Goal: Task Accomplishment & Management: Manage account settings

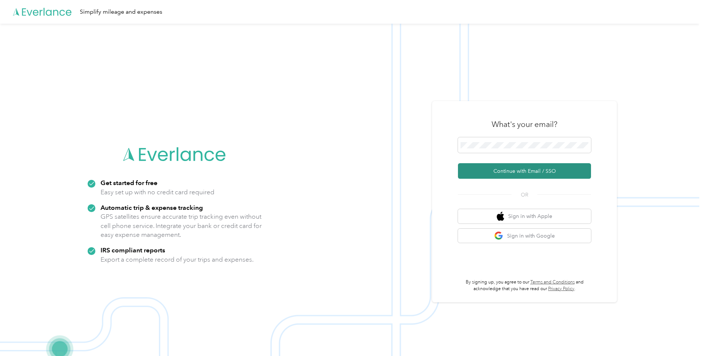
click at [517, 173] on button "Continue with Email / SSO" at bounding box center [524, 171] width 133 height 16
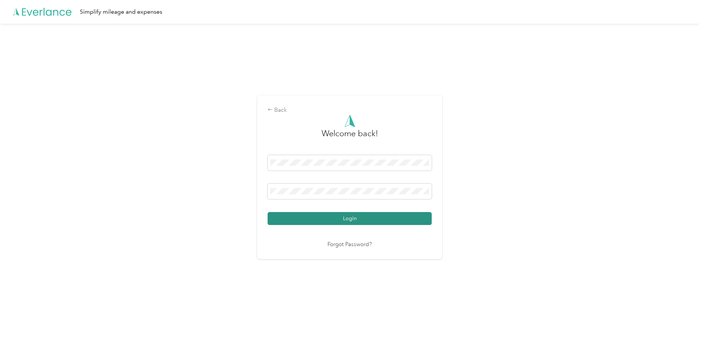
click at [339, 224] on button "Login" at bounding box center [350, 218] width 164 height 13
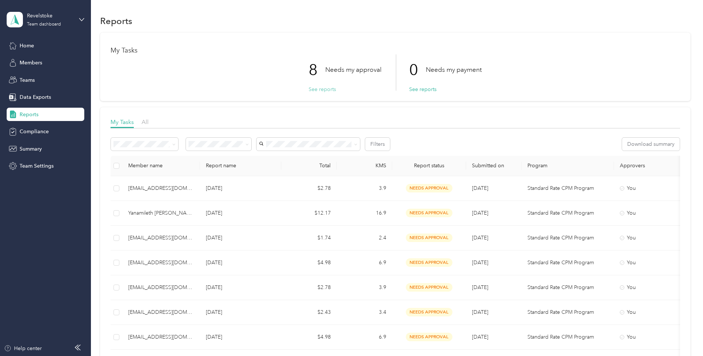
click at [328, 91] on button "See reports" at bounding box center [322, 89] width 27 height 8
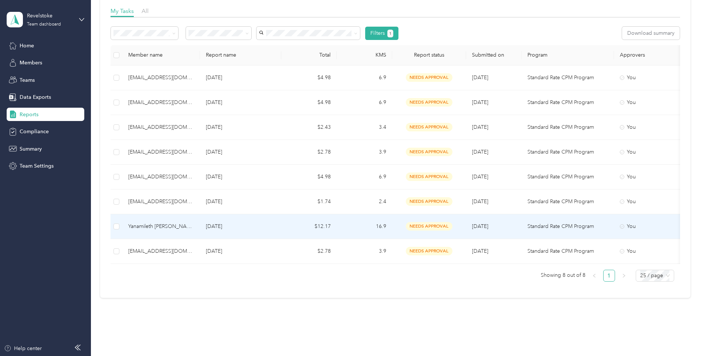
scroll to position [74, 0]
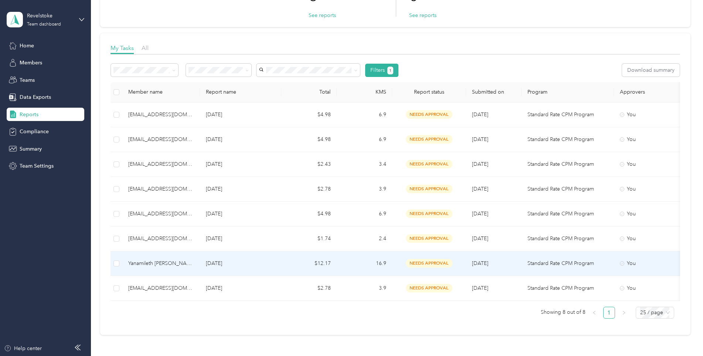
click at [433, 263] on span "needs approval" at bounding box center [429, 263] width 47 height 9
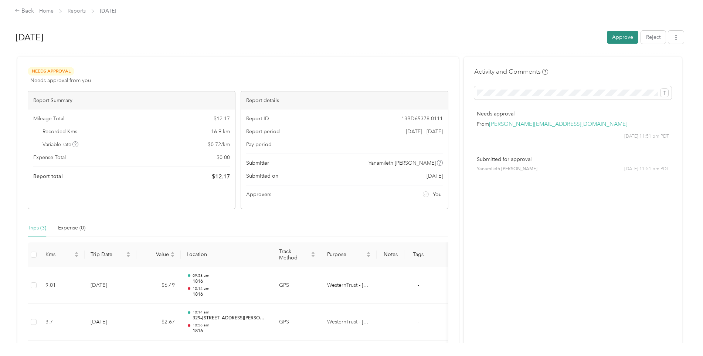
click at [561, 33] on button "Approve" at bounding box center [622, 37] width 31 height 13
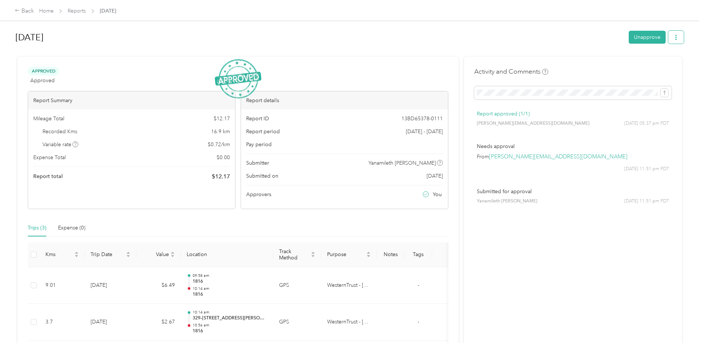
click at [561, 34] on button "button" at bounding box center [677, 37] width 16 height 13
click at [561, 63] on span "Download" at bounding box center [653, 65] width 24 height 8
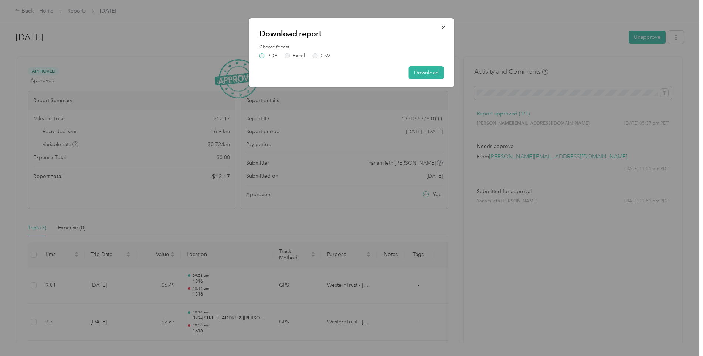
click at [263, 56] on label "PDF" at bounding box center [269, 55] width 18 height 5
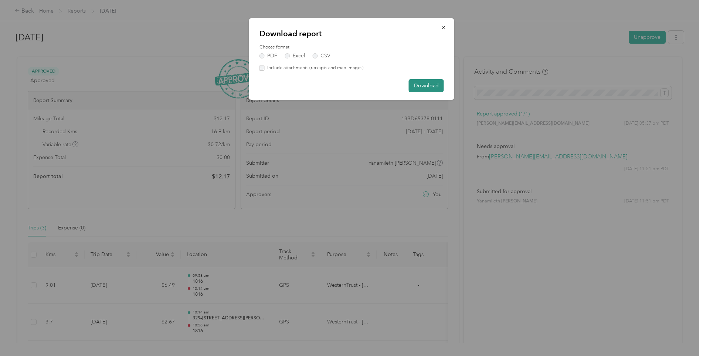
click at [422, 85] on button "Download" at bounding box center [426, 85] width 35 height 13
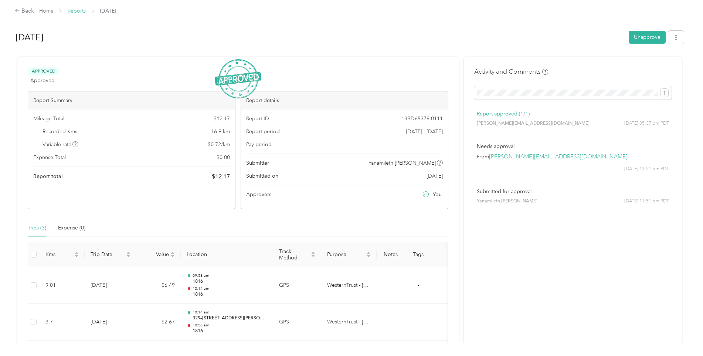
click at [82, 10] on link "Reports" at bounding box center [77, 11] width 18 height 6
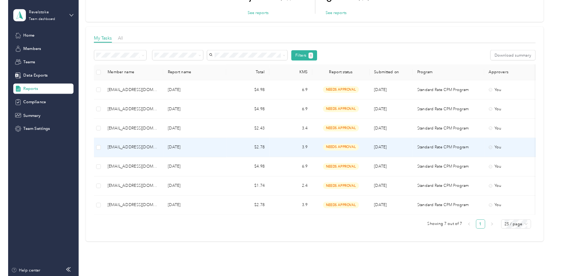
scroll to position [110, 0]
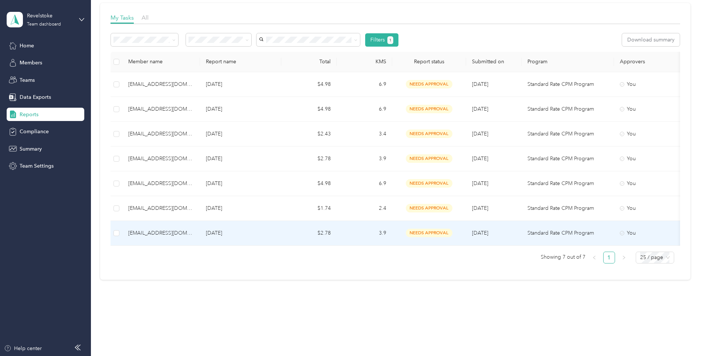
click at [421, 229] on span "needs approval" at bounding box center [429, 233] width 47 height 9
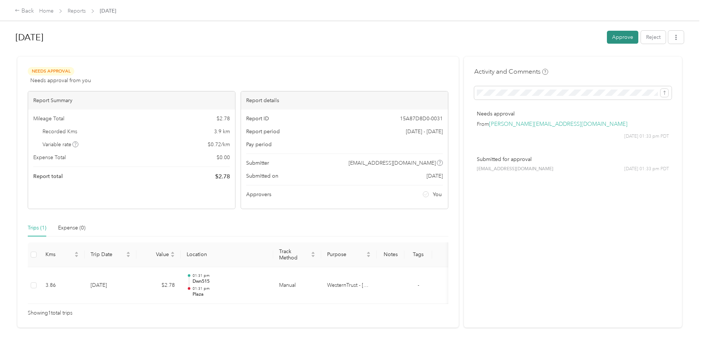
click at [561, 38] on button "Approve" at bounding box center [622, 37] width 31 height 13
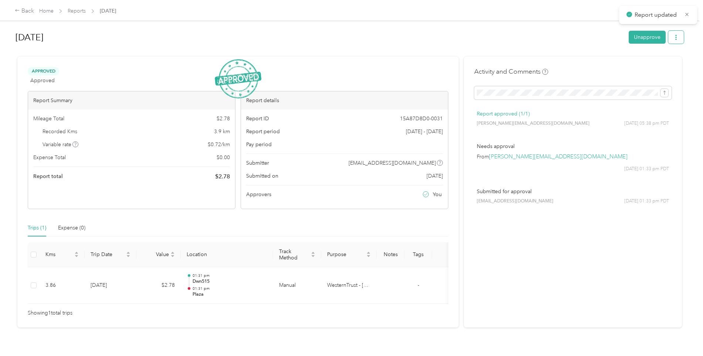
click at [561, 36] on icon "button" at bounding box center [676, 37] width 5 height 5
click at [561, 59] on li "Download" at bounding box center [655, 64] width 54 height 13
click at [561, 61] on span "Download" at bounding box center [653, 65] width 24 height 8
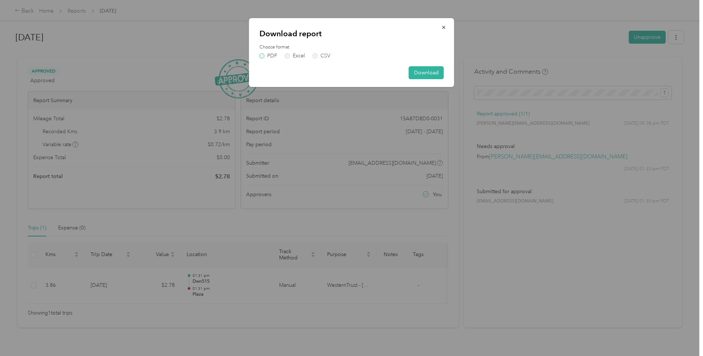
click at [262, 55] on label "PDF" at bounding box center [269, 55] width 18 height 5
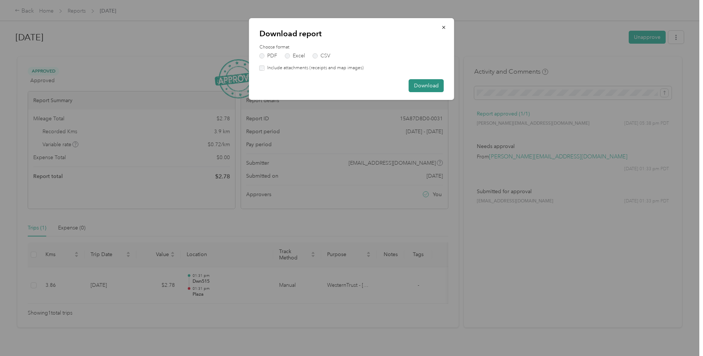
click at [426, 86] on button "Download" at bounding box center [426, 85] width 35 height 13
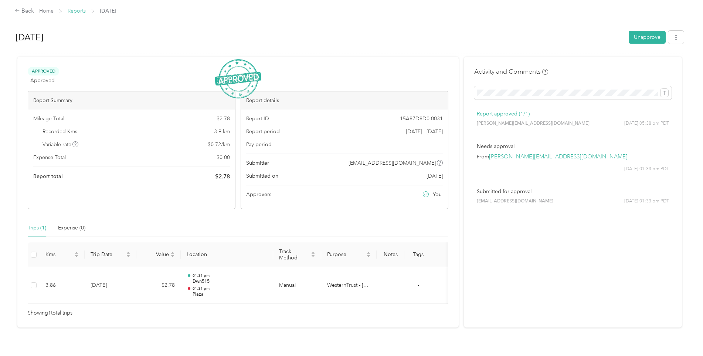
click at [77, 10] on link "Reports" at bounding box center [77, 11] width 18 height 6
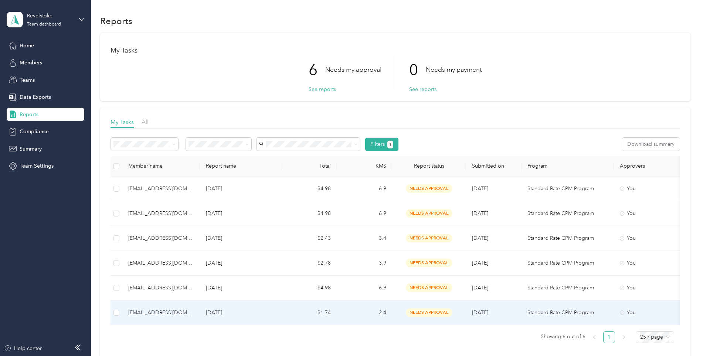
click at [425, 265] on span "needs approval" at bounding box center [429, 312] width 47 height 9
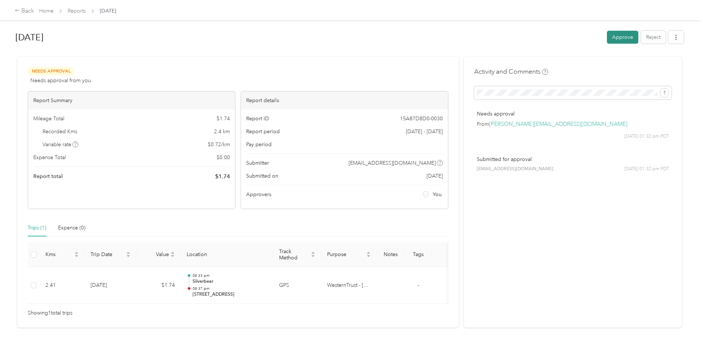
click at [561, 39] on button "Approve" at bounding box center [622, 37] width 31 height 13
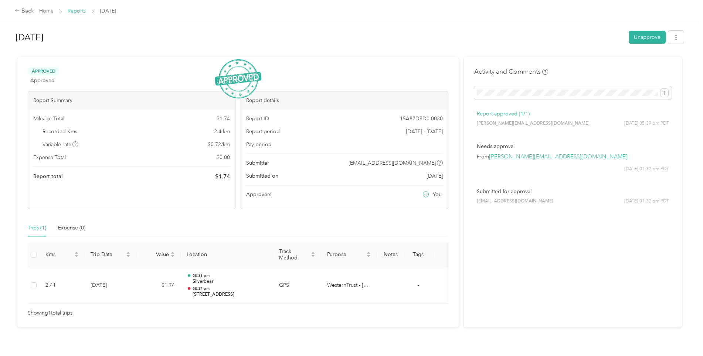
click at [76, 14] on link "Reports" at bounding box center [77, 11] width 18 height 6
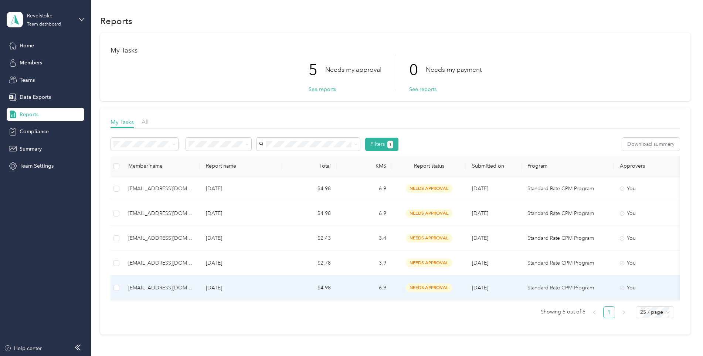
click at [436, 265] on span "needs approval" at bounding box center [429, 287] width 47 height 9
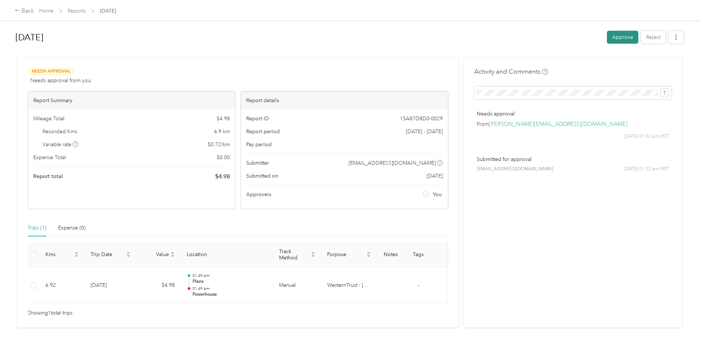
click at [561, 34] on button "Approve" at bounding box center [622, 37] width 31 height 13
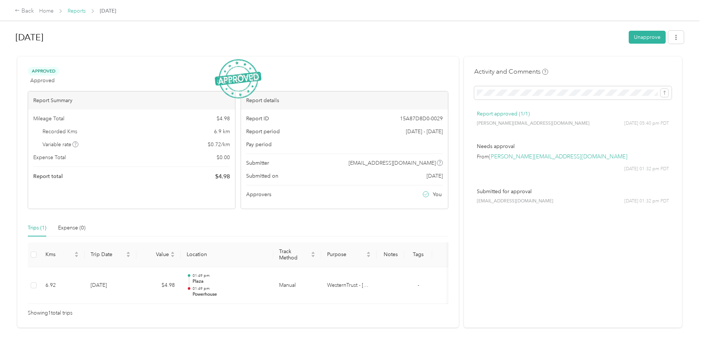
click at [69, 9] on link "Reports" at bounding box center [77, 11] width 18 height 6
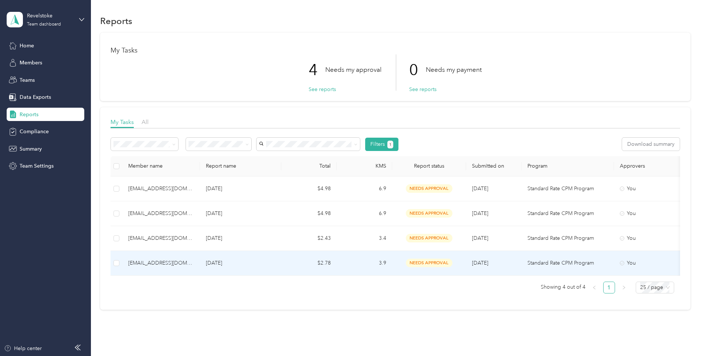
click at [428, 264] on span "needs approval" at bounding box center [429, 263] width 47 height 9
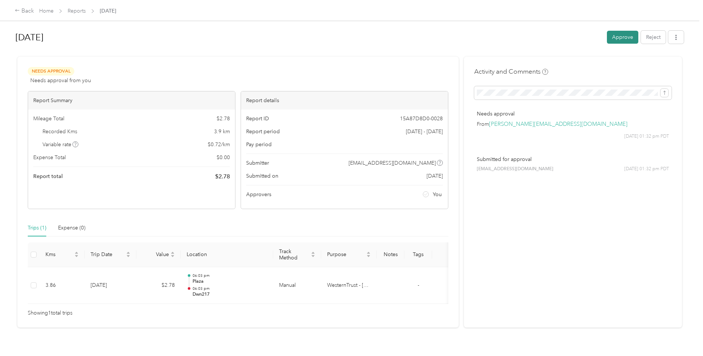
click at [561, 38] on button "Approve" at bounding box center [622, 37] width 31 height 13
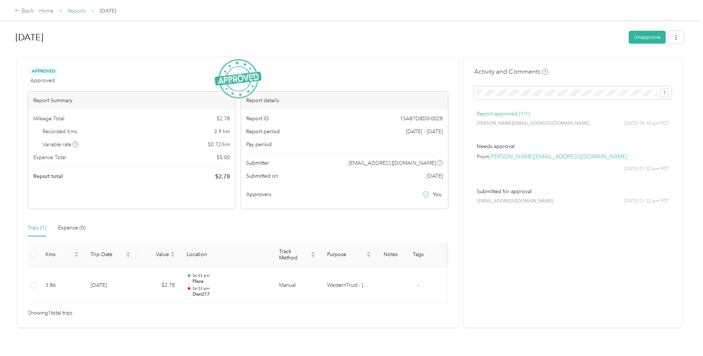
click at [84, 10] on link "Reports" at bounding box center [77, 11] width 18 height 6
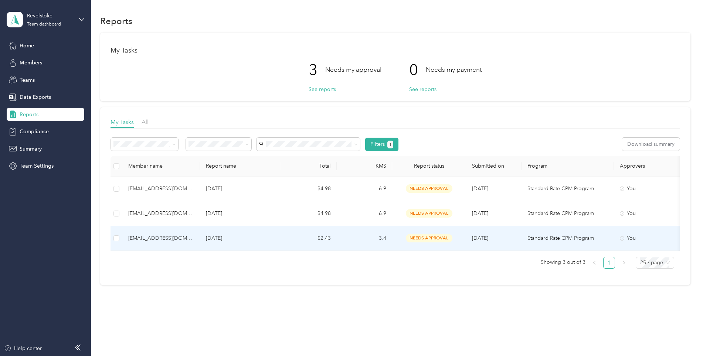
click at [421, 235] on span "needs approval" at bounding box center [429, 238] width 47 height 9
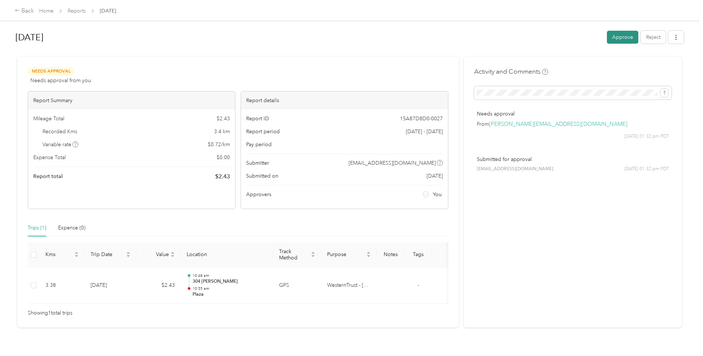
click at [561, 34] on button "Approve" at bounding box center [622, 37] width 31 height 13
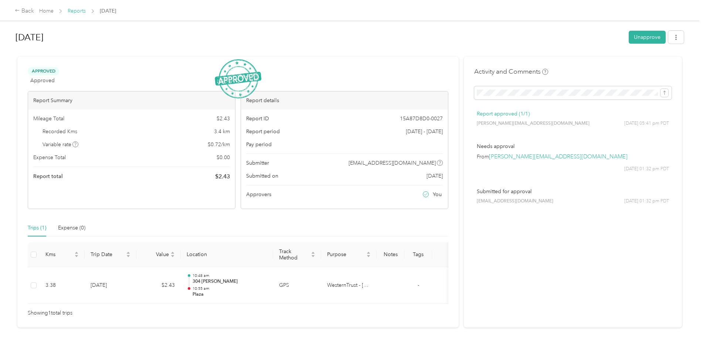
click at [84, 9] on link "Reports" at bounding box center [77, 11] width 18 height 6
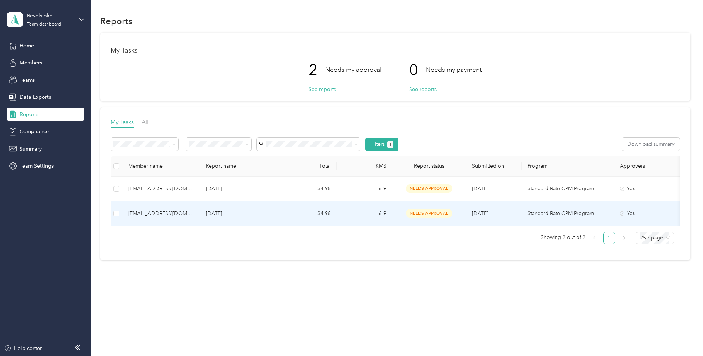
click at [430, 214] on span "needs approval" at bounding box center [429, 213] width 47 height 9
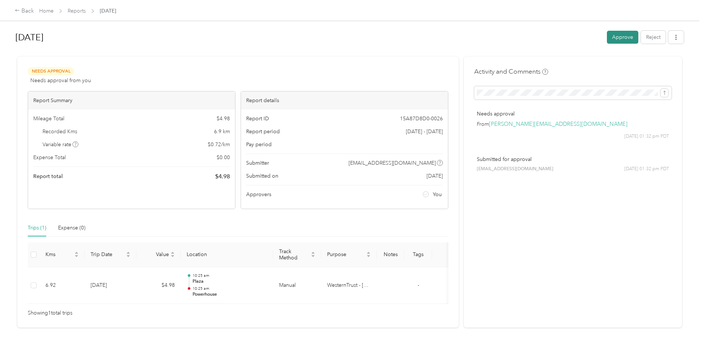
click at [561, 36] on button "Approve" at bounding box center [622, 37] width 31 height 13
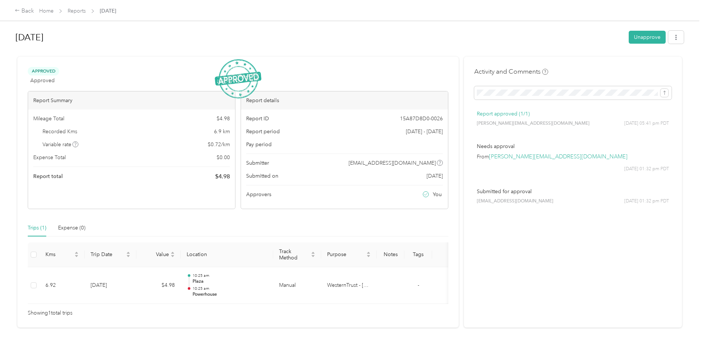
click at [83, 14] on span "Reports" at bounding box center [77, 11] width 18 height 8
click at [71, 8] on link "Reports" at bounding box center [77, 11] width 18 height 6
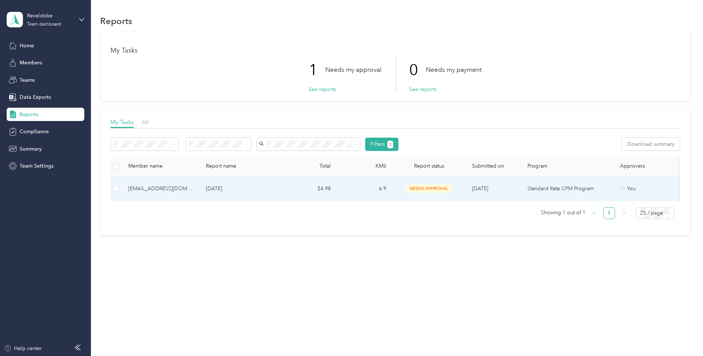
click at [428, 187] on span "needs approval" at bounding box center [429, 188] width 47 height 9
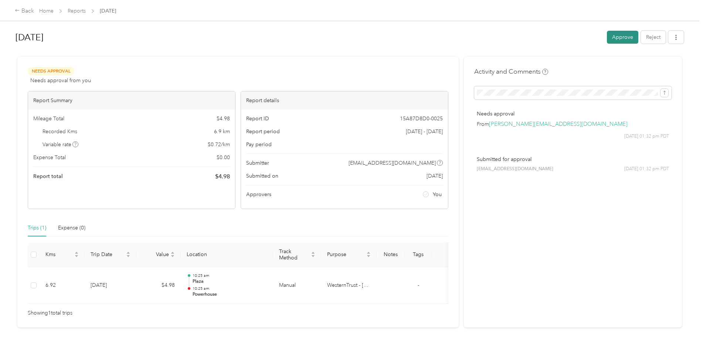
click at [561, 40] on button "Approve" at bounding box center [622, 37] width 31 height 13
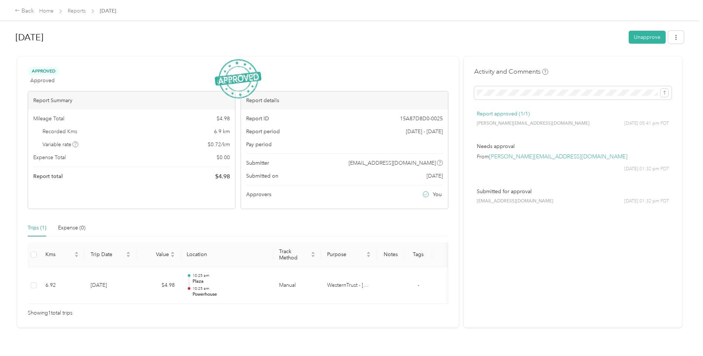
click at [74, 7] on div "Back Home Reports [DATE]" at bounding box center [65, 11] width 101 height 9
click at [75, 10] on link "Reports" at bounding box center [77, 11] width 18 height 6
